Goal: Navigation & Orientation: Find specific page/section

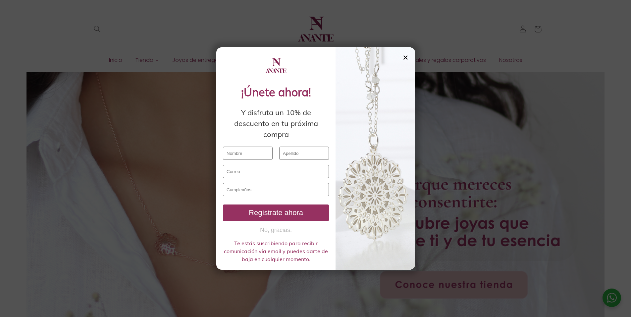
click at [400, 58] on div at bounding box center [374, 158] width 79 height 223
click at [406, 57] on div "✕" at bounding box center [405, 57] width 6 height 7
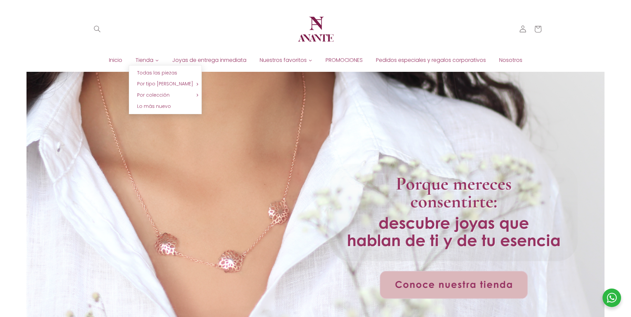
click at [142, 60] on span "Tienda" at bounding box center [144, 60] width 18 height 7
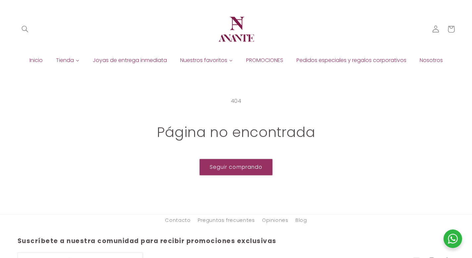
click at [241, 36] on img at bounding box center [236, 29] width 40 height 40
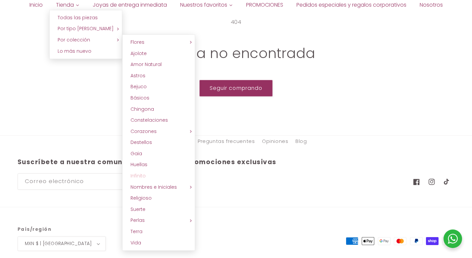
scroll to position [79, 0]
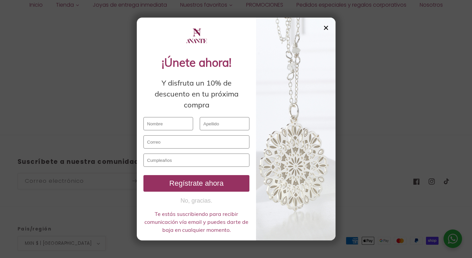
click at [329, 27] on div at bounding box center [295, 129] width 79 height 223
click at [328, 28] on div "✕" at bounding box center [326, 27] width 6 height 7
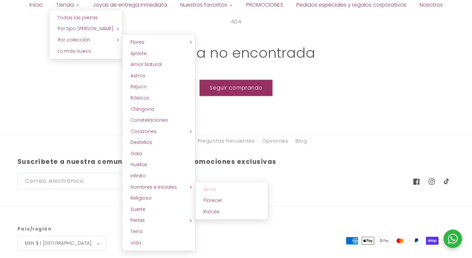
click at [237, 189] on link "Alma" at bounding box center [231, 189] width 73 height 11
